Goal: Transaction & Acquisition: Purchase product/service

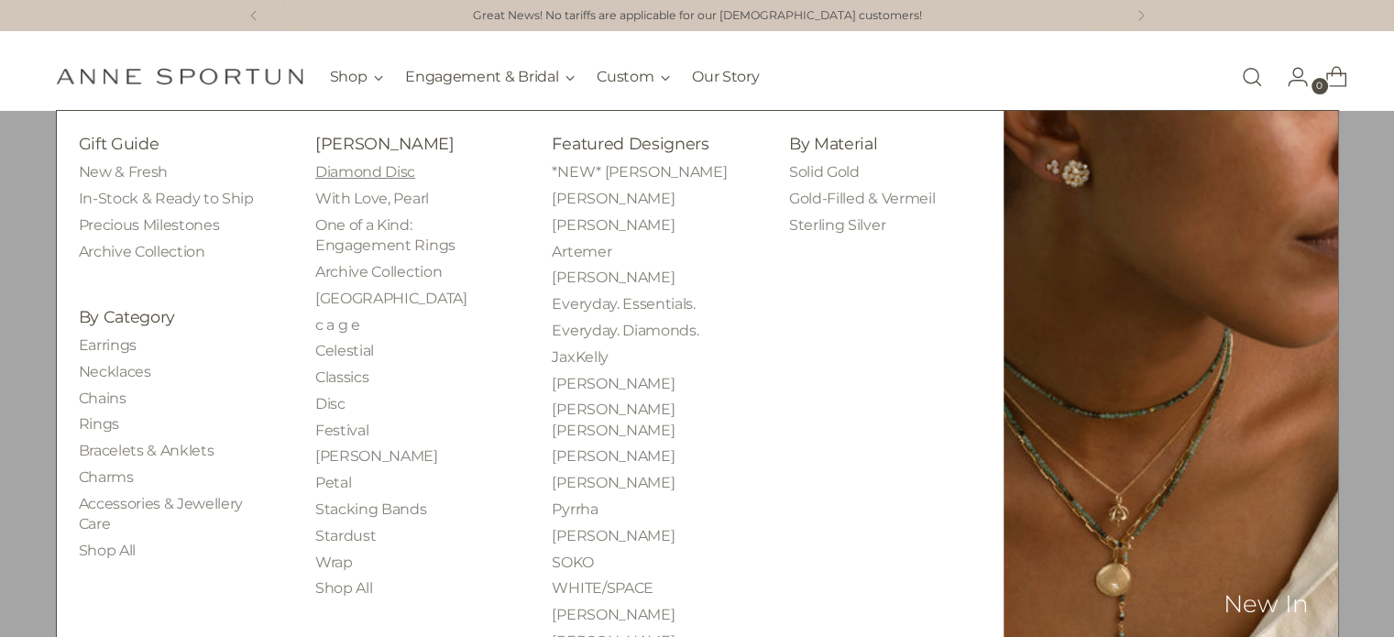
click at [392, 167] on link "Diamond Disc" at bounding box center [365, 171] width 100 height 17
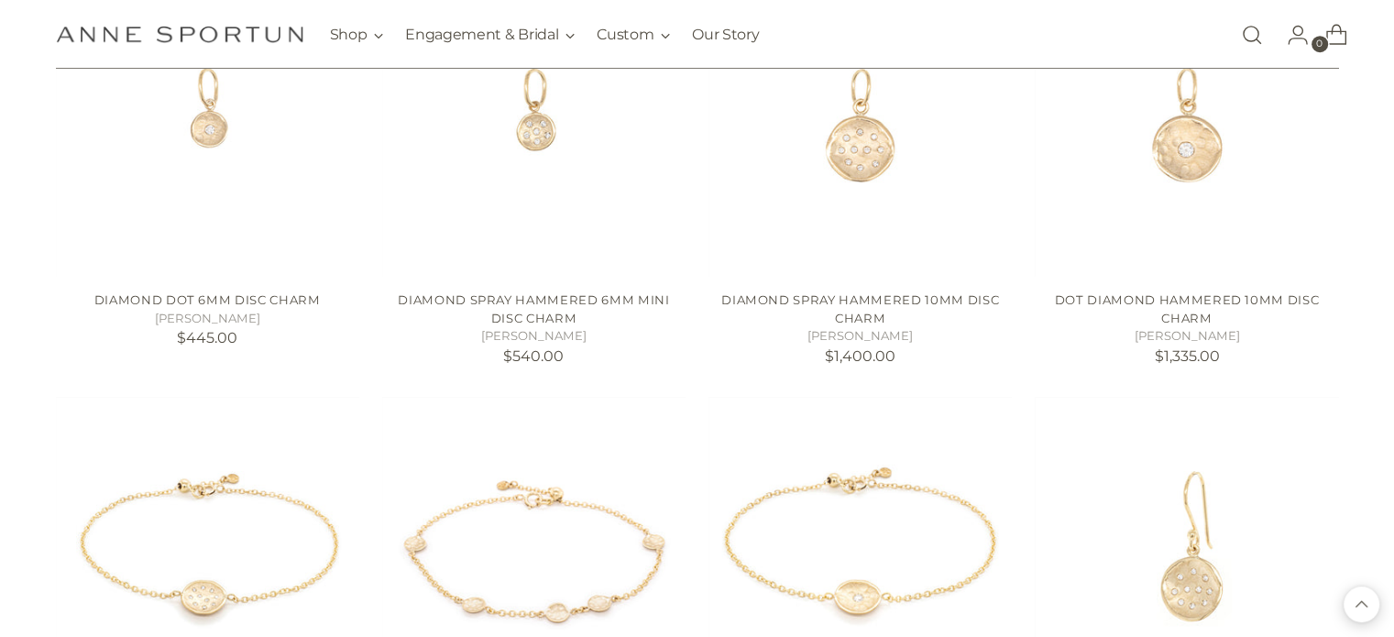
scroll to position [898, 0]
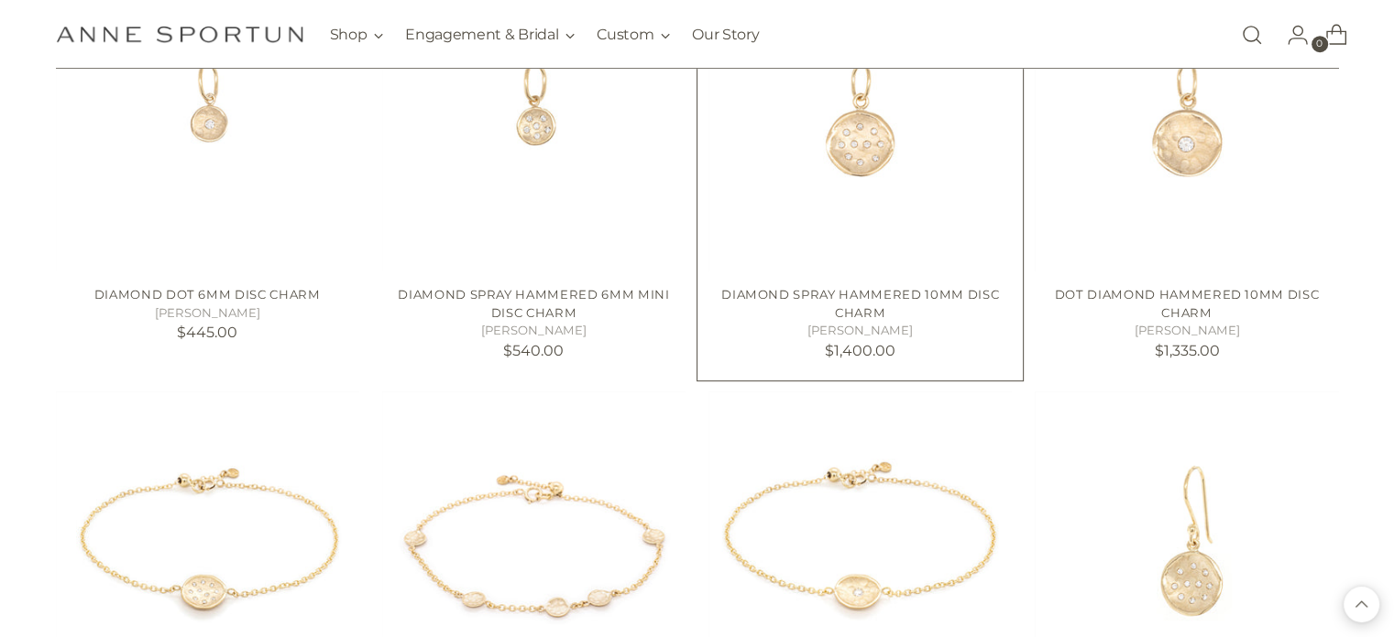
click at [0, 0] on img "Diamond Spray Hammered 10mm Disc Charm" at bounding box center [0, 0] width 0 height 0
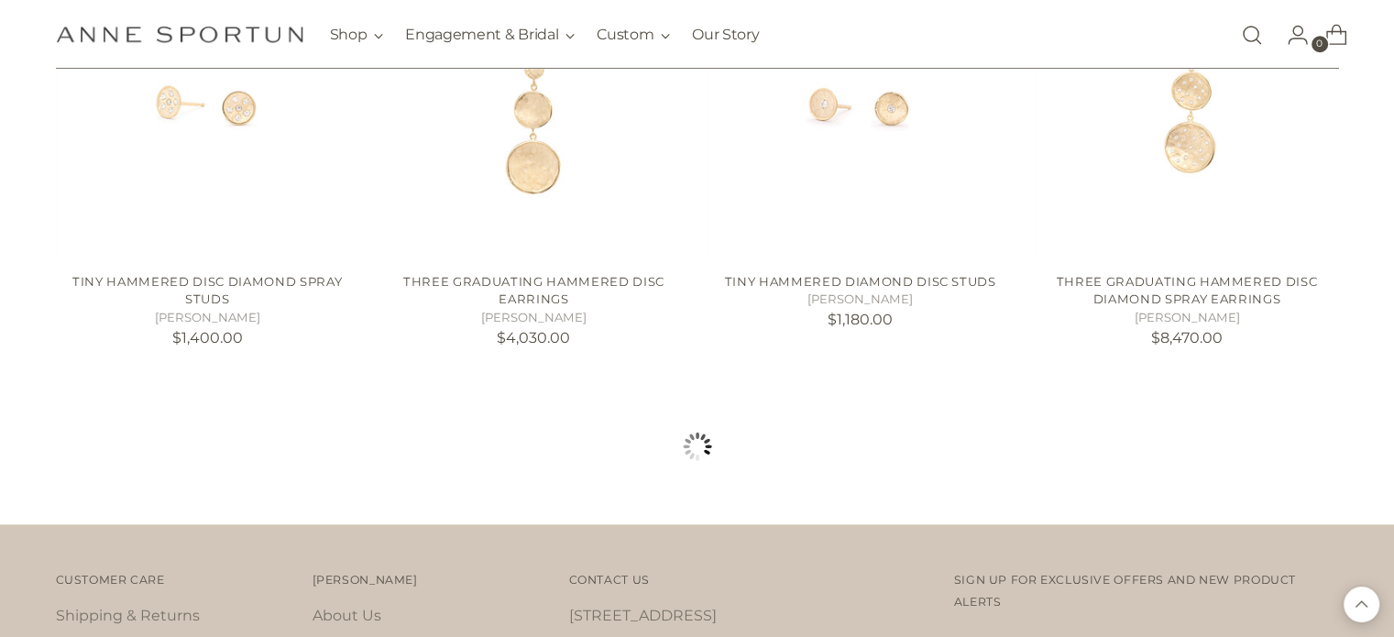
scroll to position [1782, 0]
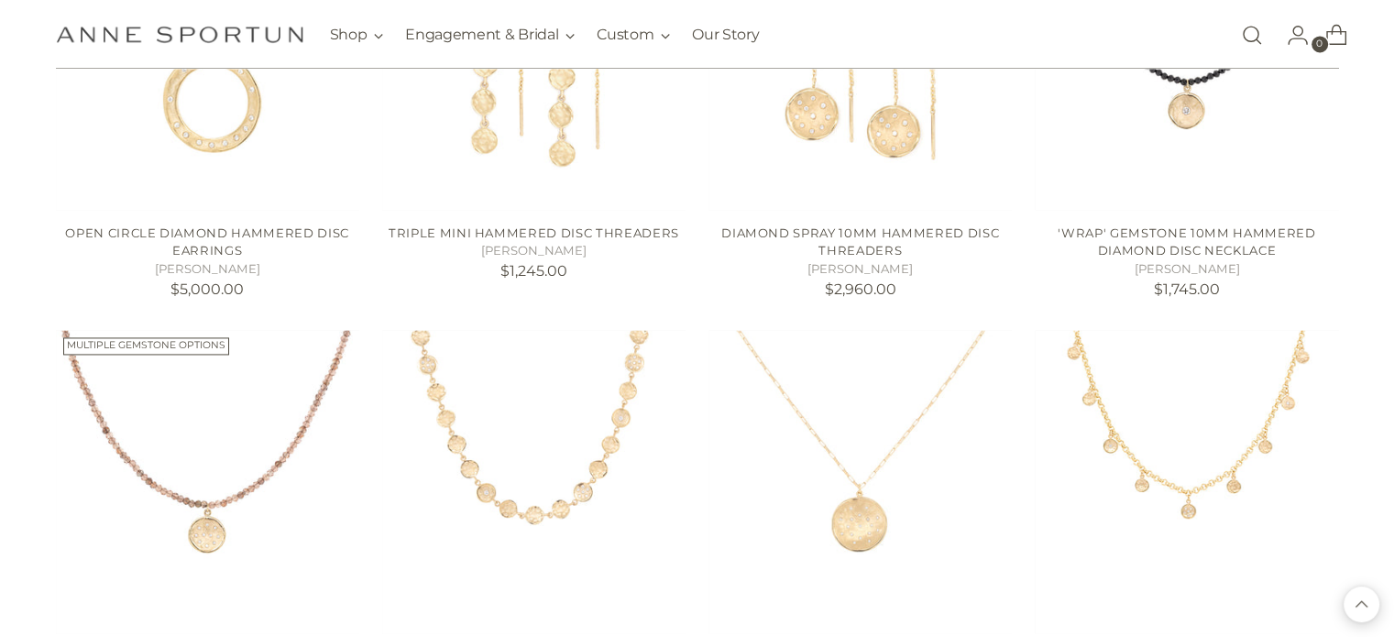
scroll to position [2692, 0]
